Goal: Task Accomplishment & Management: Complete application form

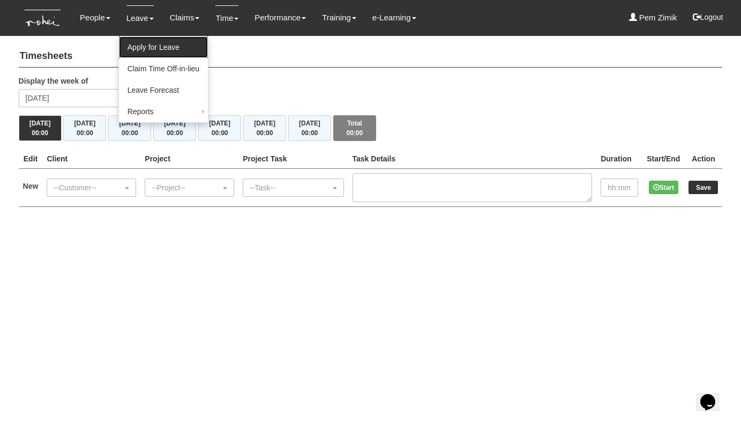
click at [136, 40] on link "Apply for Leave" at bounding box center [163, 46] width 89 height 21
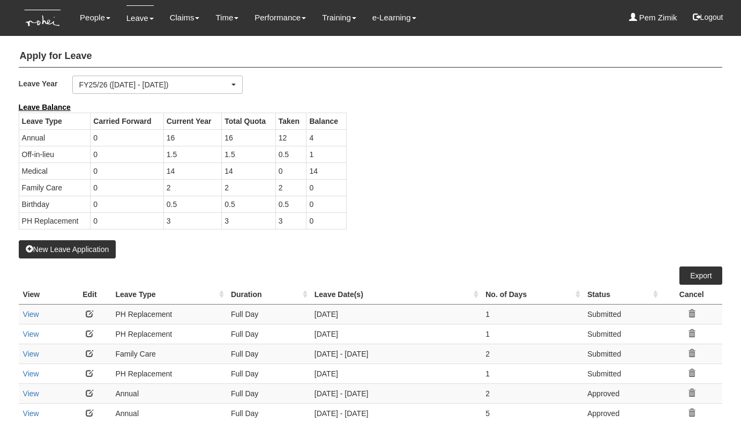
select select "50"
click at [49, 251] on button "New Leave Application" at bounding box center [68, 249] width 98 height 18
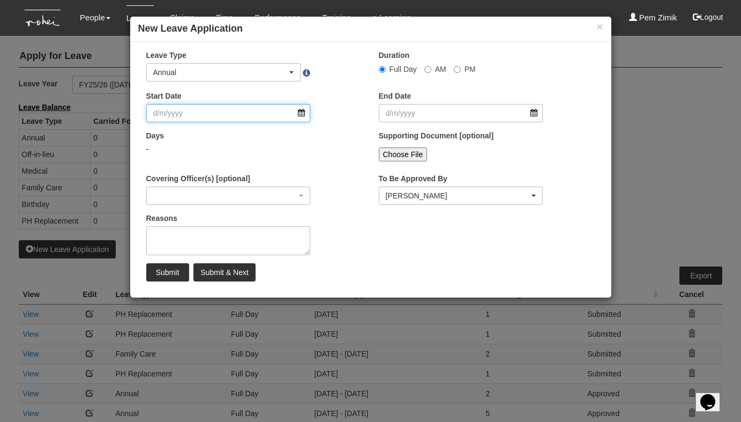
click at [302, 116] on input "Start Date" at bounding box center [228, 113] width 165 height 18
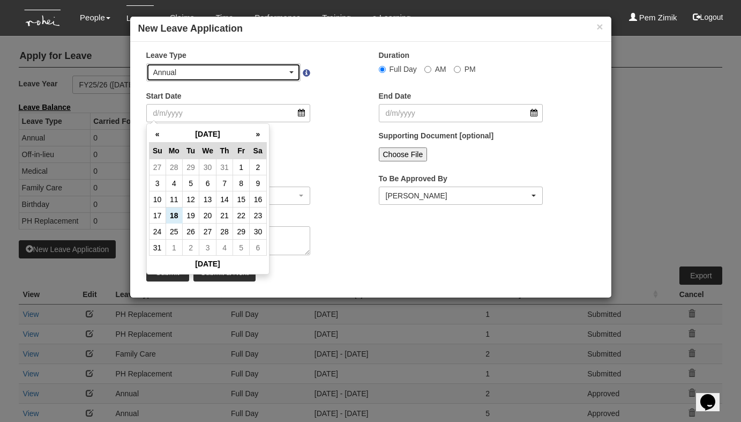
click at [295, 73] on div "Annual" at bounding box center [224, 72] width 154 height 17
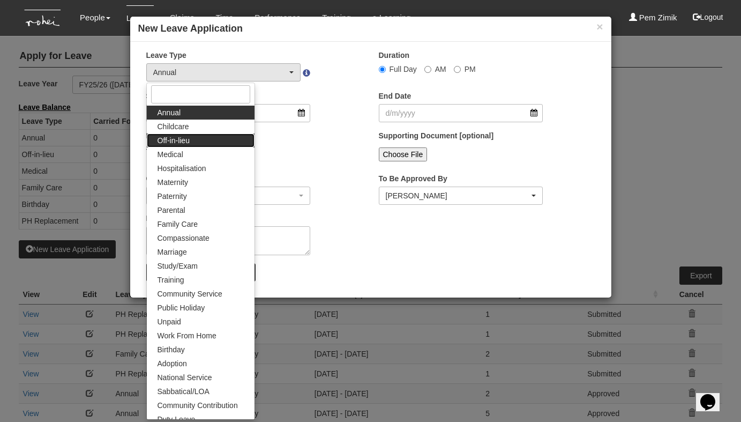
click at [214, 141] on link "Off-in-lieu" at bounding box center [201, 140] width 108 height 14
select select "3"
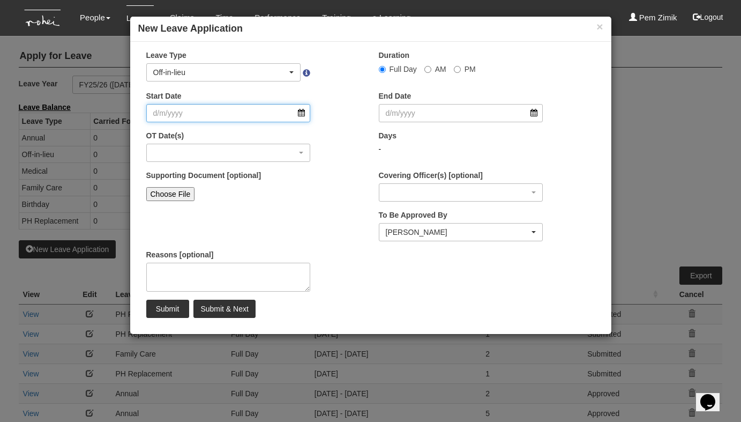
click at [301, 113] on input "Start Date" at bounding box center [228, 113] width 165 height 18
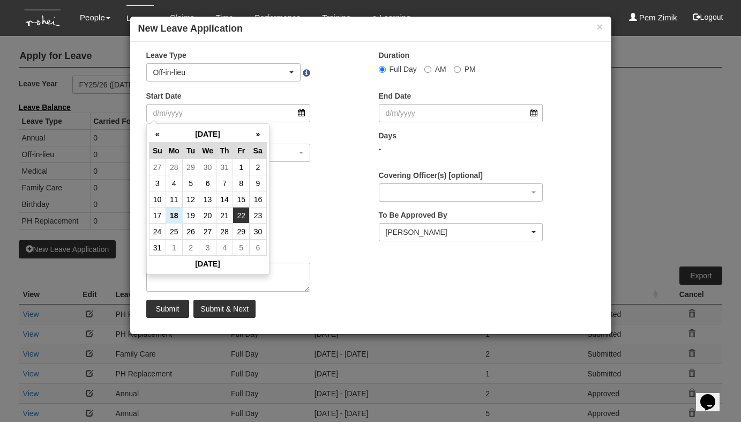
click at [239, 217] on td "22" at bounding box center [241, 215] width 17 height 16
type input "[DATE]"
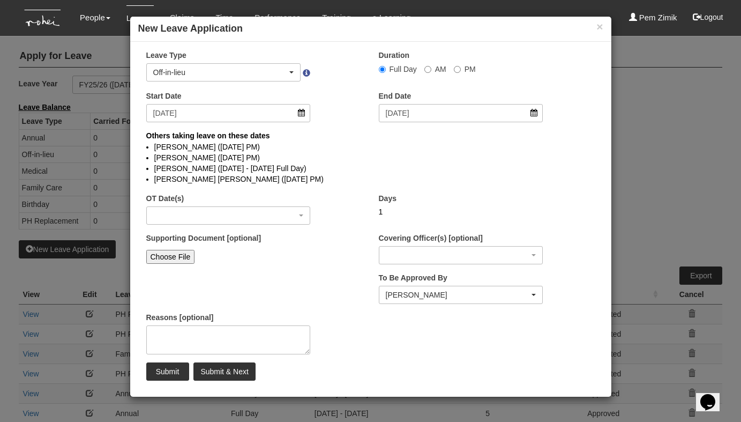
select select
click at [299, 114] on input "[DATE]" at bounding box center [228, 113] width 165 height 18
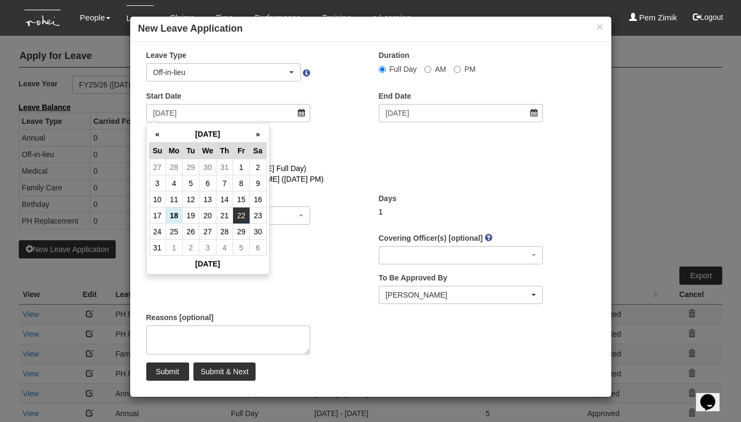
click at [337, 168] on li "[PERSON_NAME] ([DATE] - [DATE] Full Day)" at bounding box center [370, 168] width 433 height 11
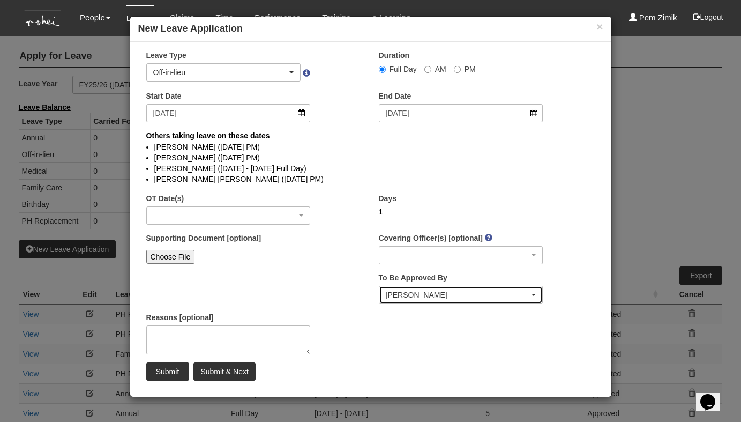
click at [532, 292] on div "[PERSON_NAME]" at bounding box center [461, 294] width 151 height 11
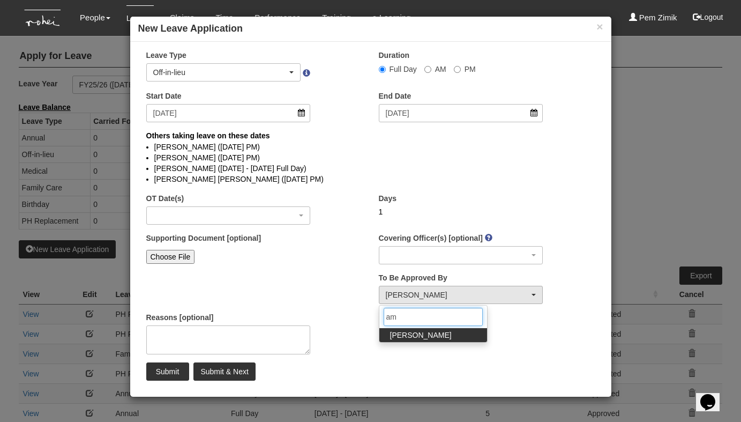
type input "ama"
click at [414, 339] on span "[PERSON_NAME]" at bounding box center [421, 335] width 62 height 11
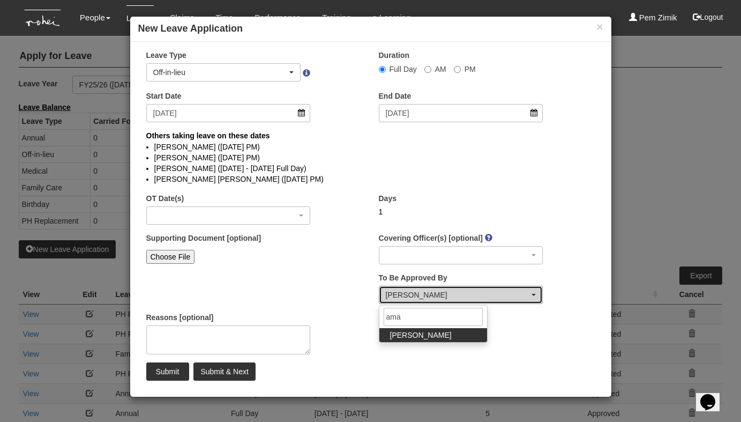
select select "edb3de3f-770e-4307-a283-f606937ddba3"
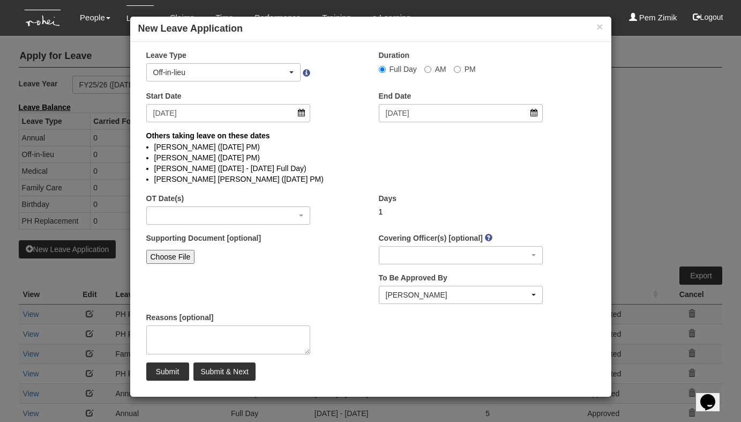
click at [348, 297] on div "× Leave Type Annual Childcare Off-in-lieu Medical Hospitalisation Maternity Pat…" at bounding box center [370, 219] width 481 height 339
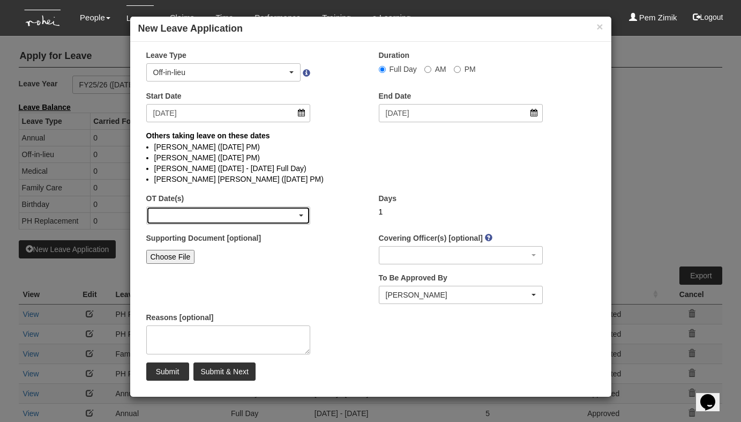
click at [192, 217] on div "button" at bounding box center [228, 215] width 163 height 17
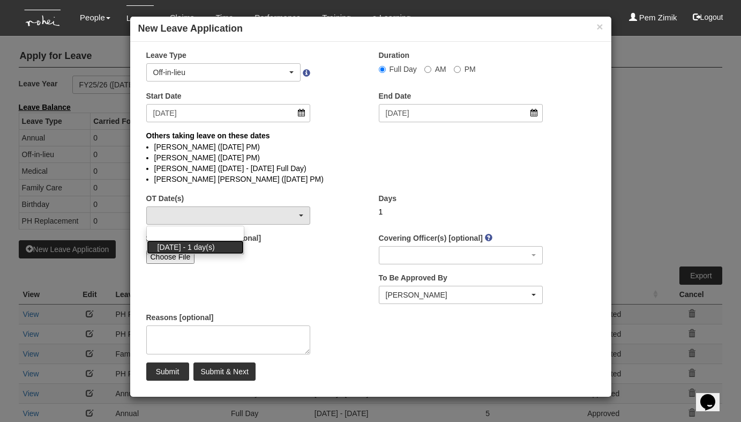
click at [188, 244] on span "[DATE] - 1 day(s)" at bounding box center [186, 247] width 57 height 11
select select "1095"
click at [329, 271] on div "Supporting Document [optional] Choose File" at bounding box center [254, 254] width 233 height 43
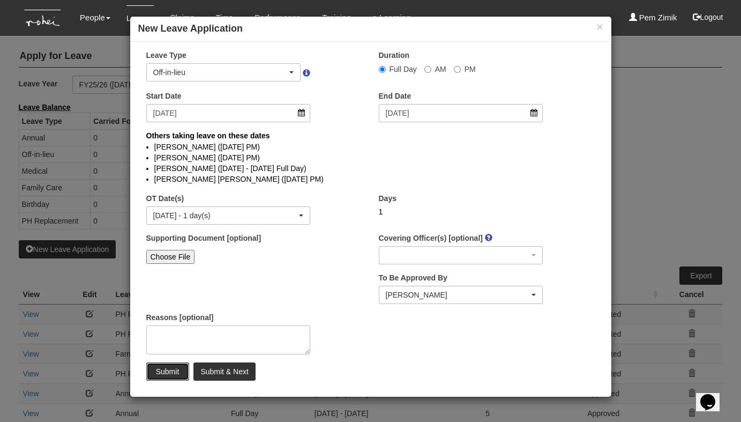
click at [166, 371] on input "Submit" at bounding box center [167, 371] width 43 height 18
select select "1"
select select
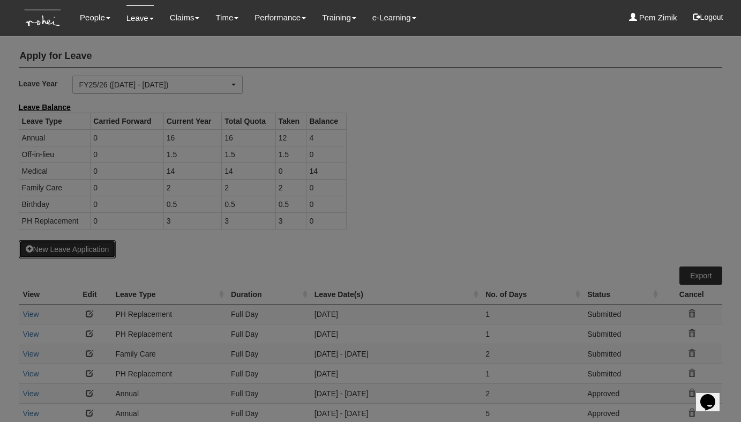
select select "50"
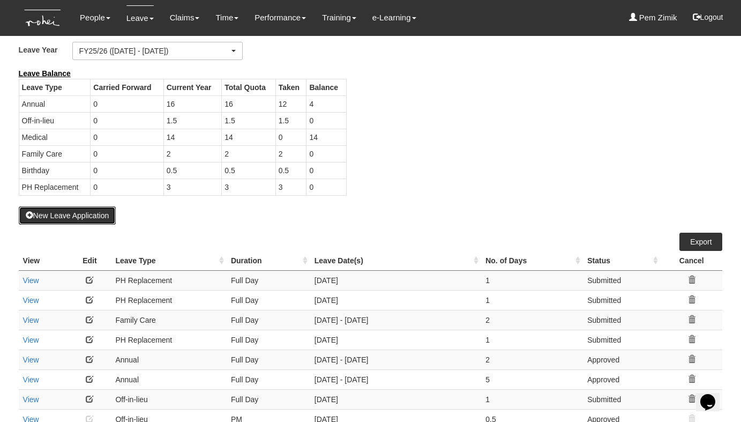
scroll to position [0, 0]
